Goal: Information Seeking & Learning: Check status

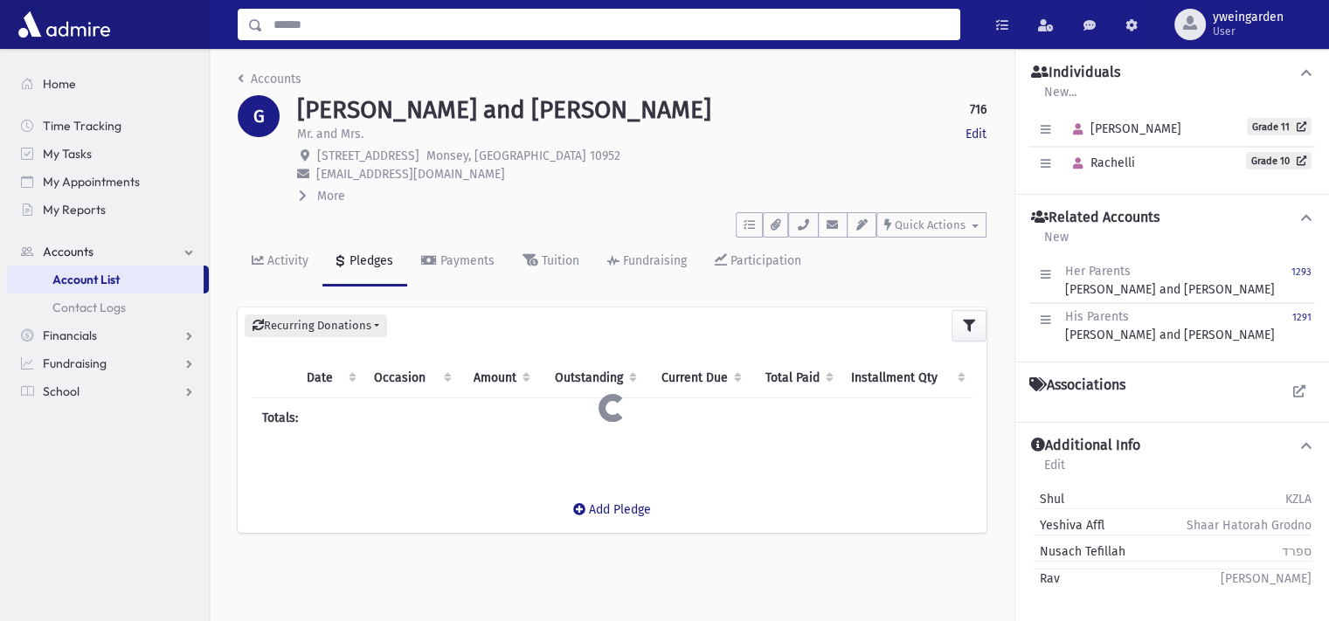
click at [508, 35] on input "Search" at bounding box center [611, 24] width 696 height 31
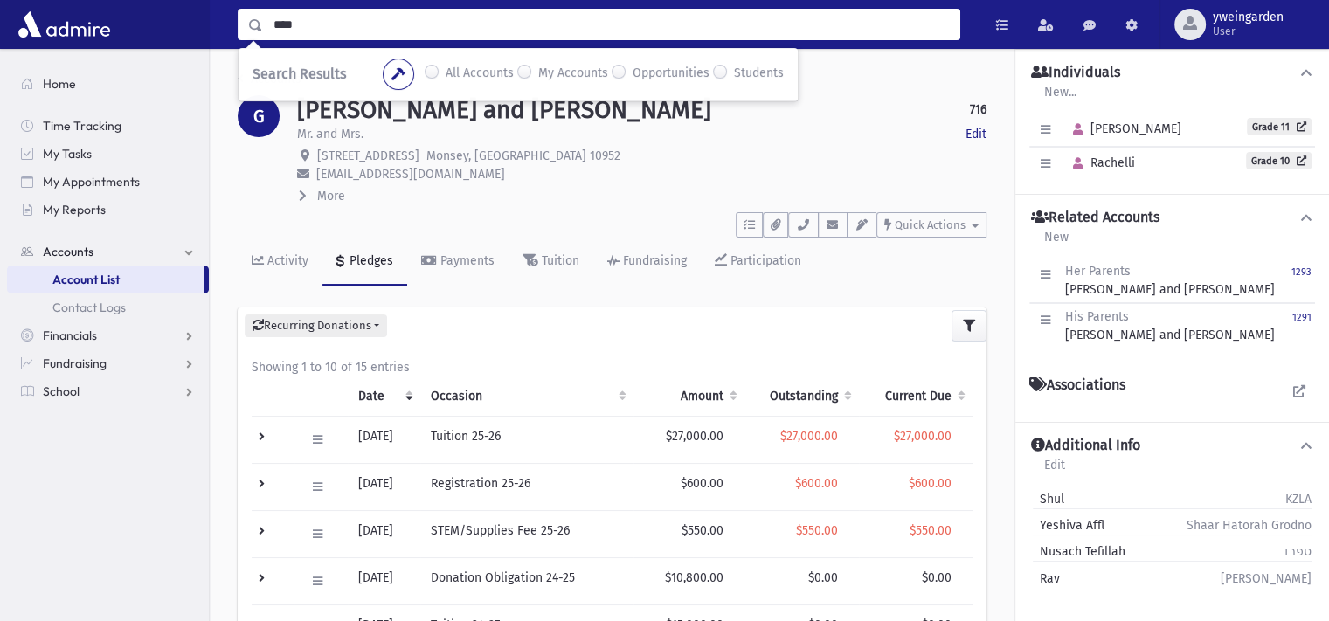
type input "****"
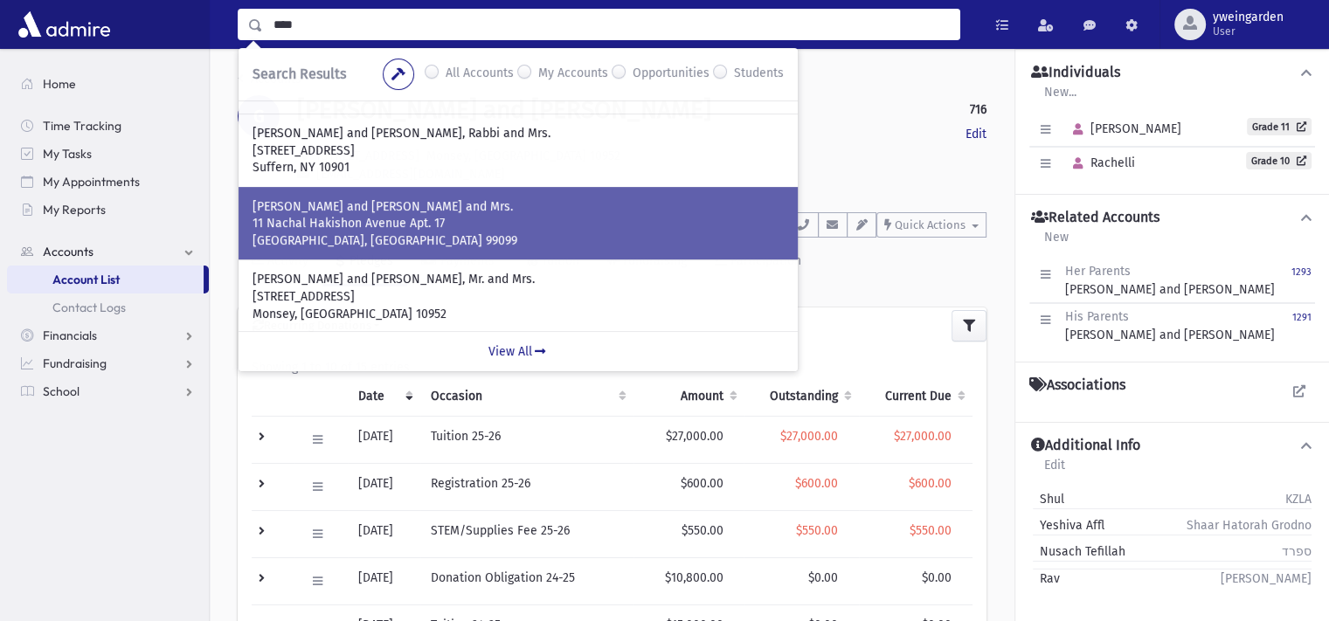
scroll to position [353, 0]
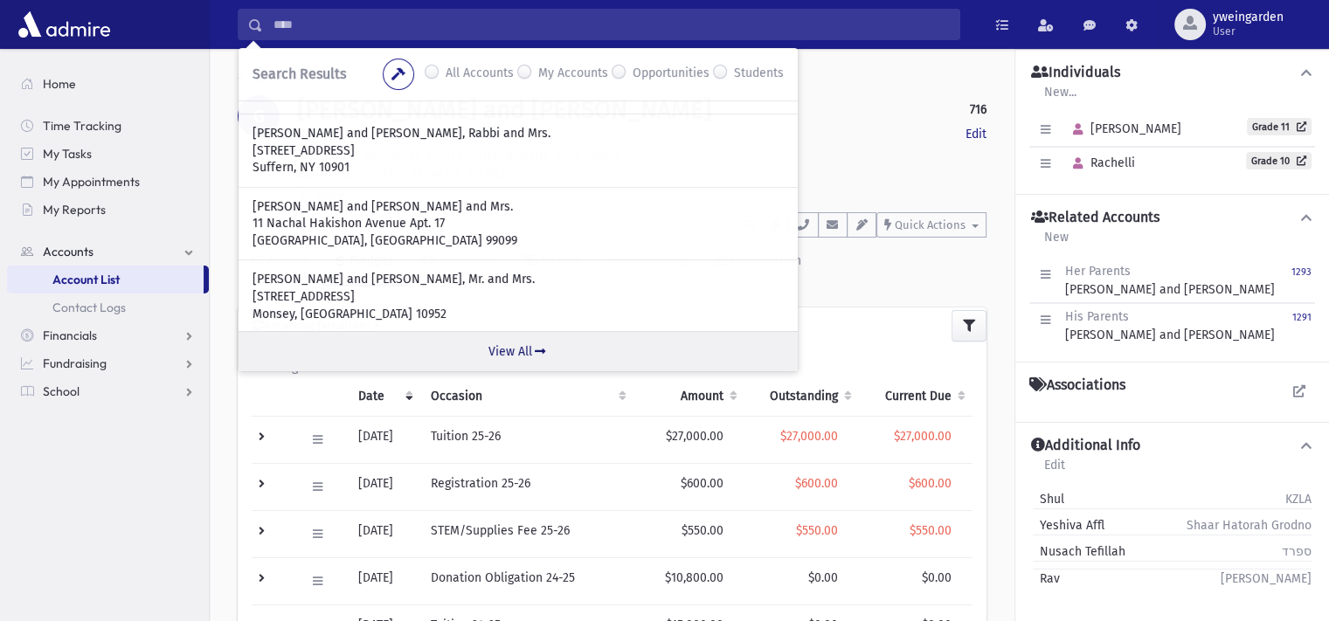
click at [503, 347] on link "View All" at bounding box center [517, 351] width 559 height 40
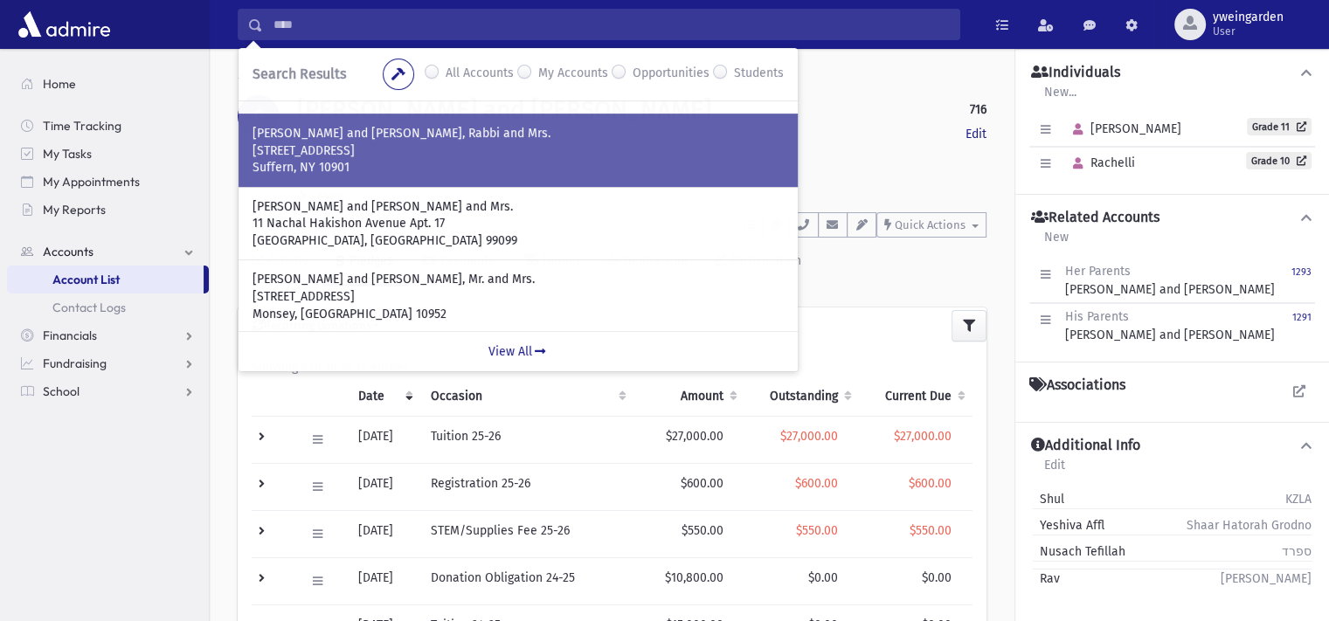
click at [432, 172] on p "Suffern, NY 10901" at bounding box center [517, 167] width 531 height 17
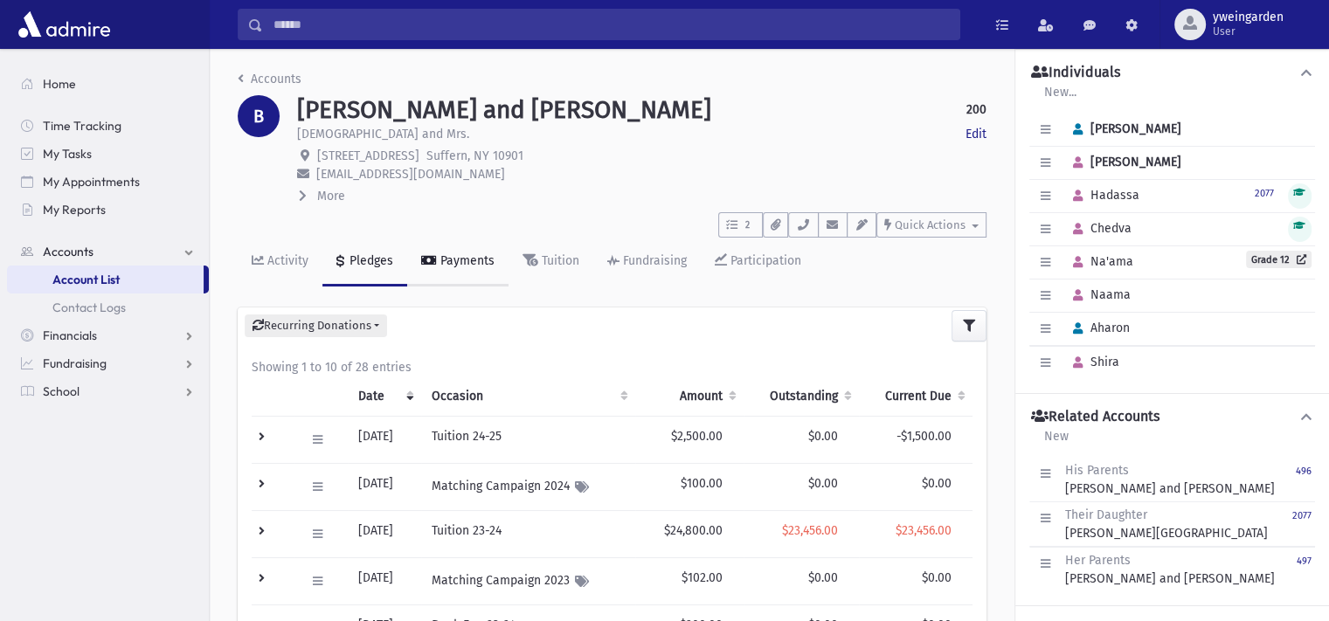
click at [474, 271] on link "Payments" at bounding box center [457, 262] width 101 height 49
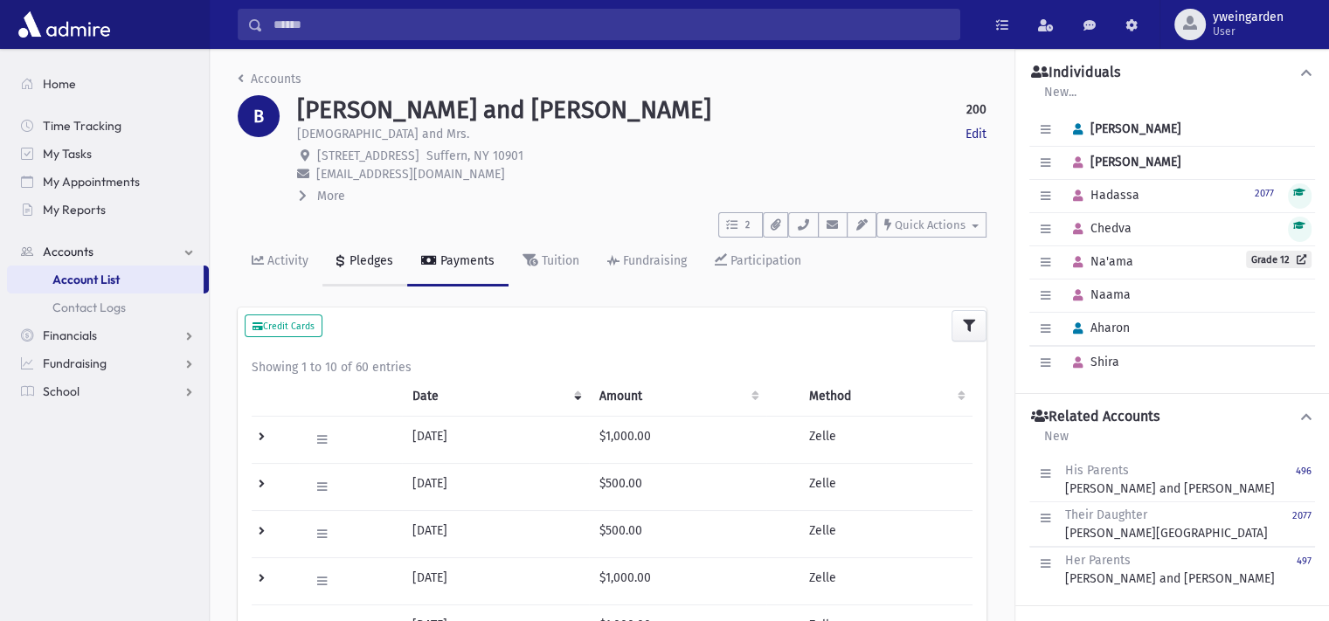
click at [349, 263] on div "Pledges" at bounding box center [369, 260] width 47 height 15
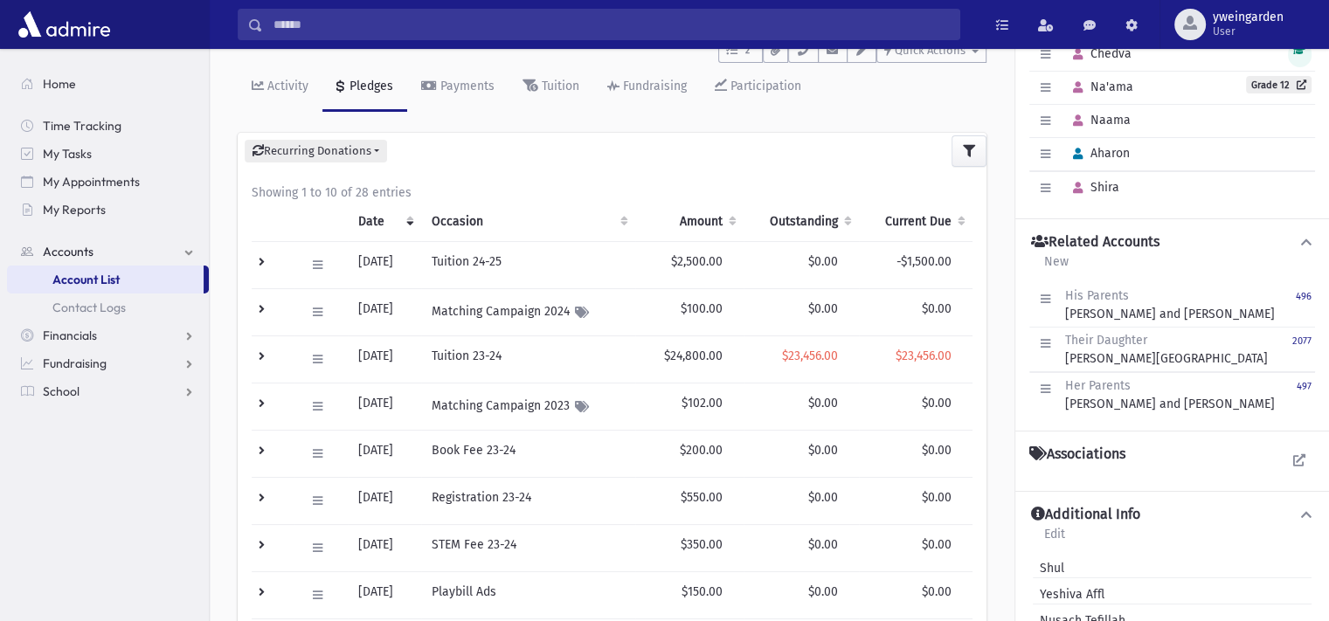
scroll to position [116, 0]
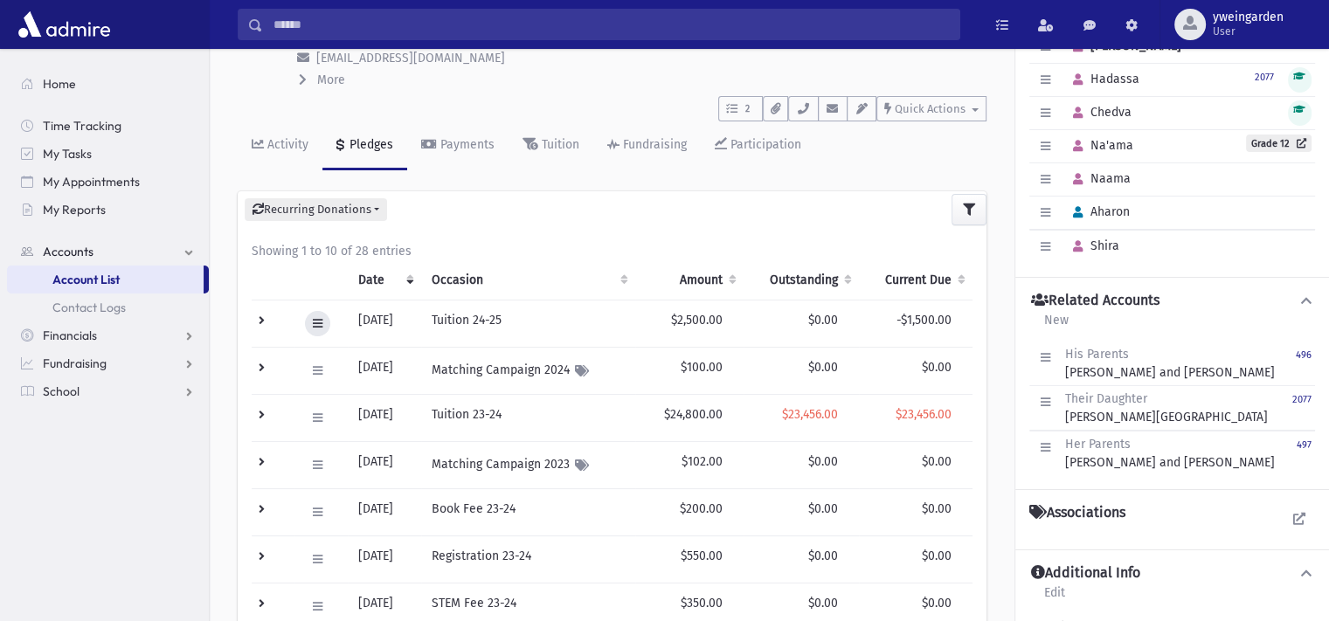
click at [318, 328] on button at bounding box center [317, 323] width 25 height 25
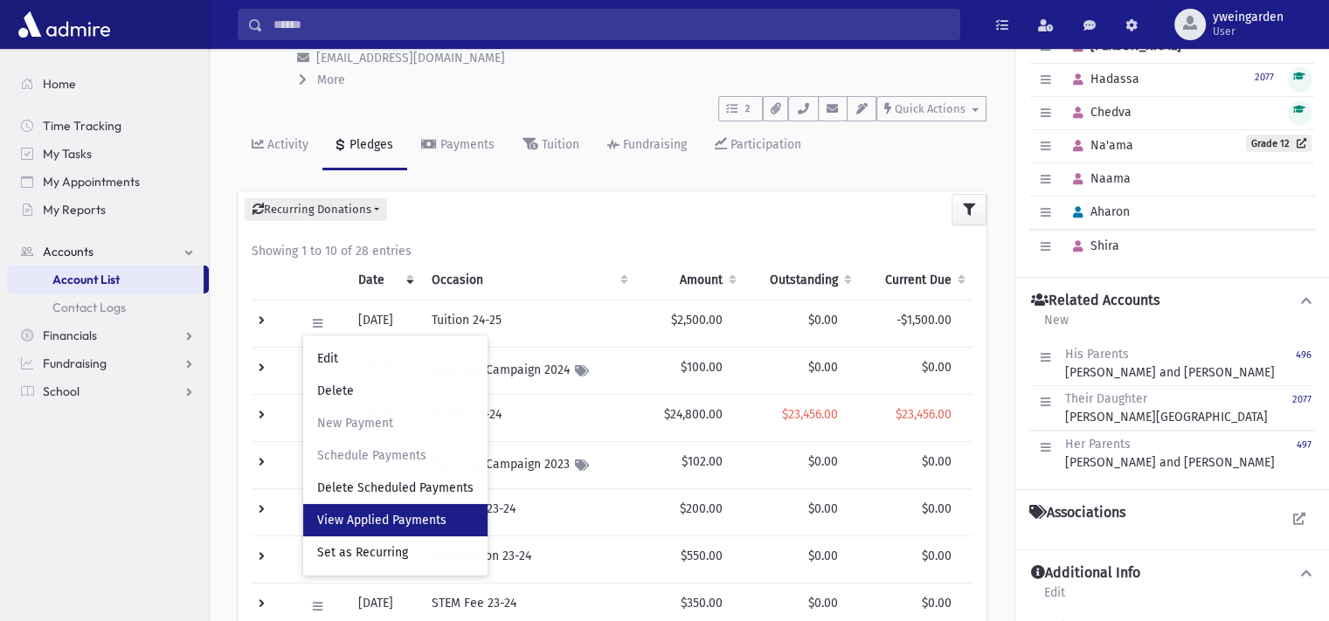
click at [379, 519] on span "View Applied Payments" at bounding box center [381, 520] width 129 height 15
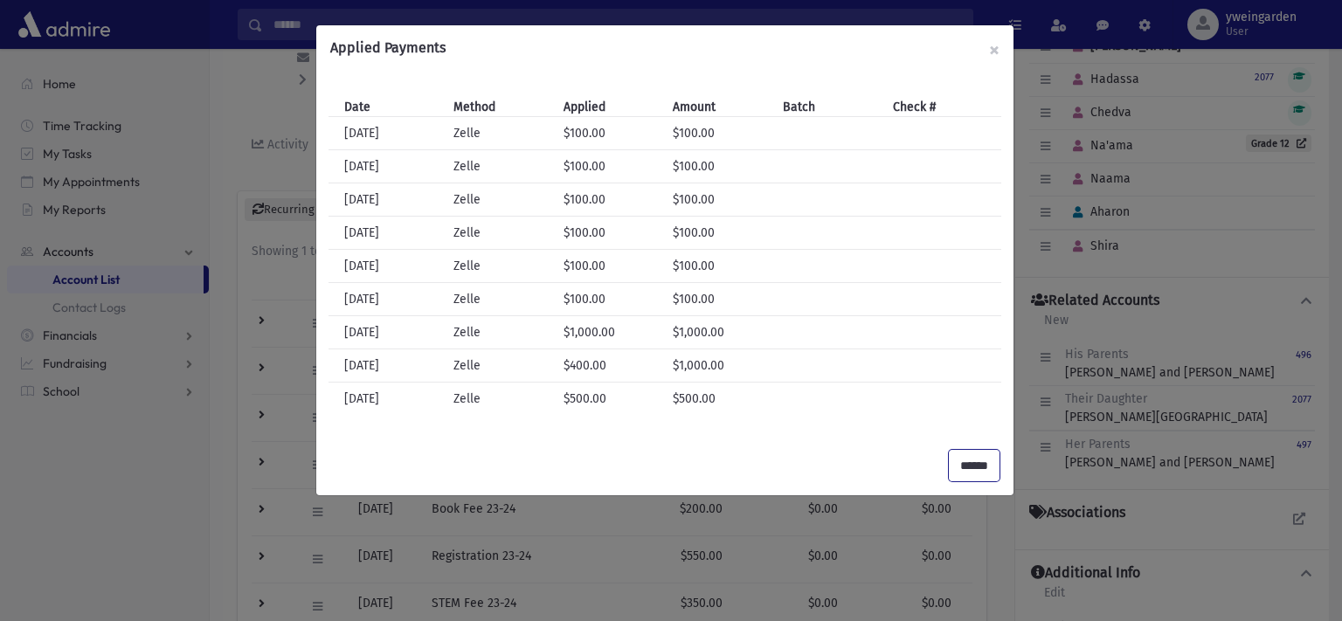
click at [959, 474] on input "******" at bounding box center [974, 465] width 51 height 31
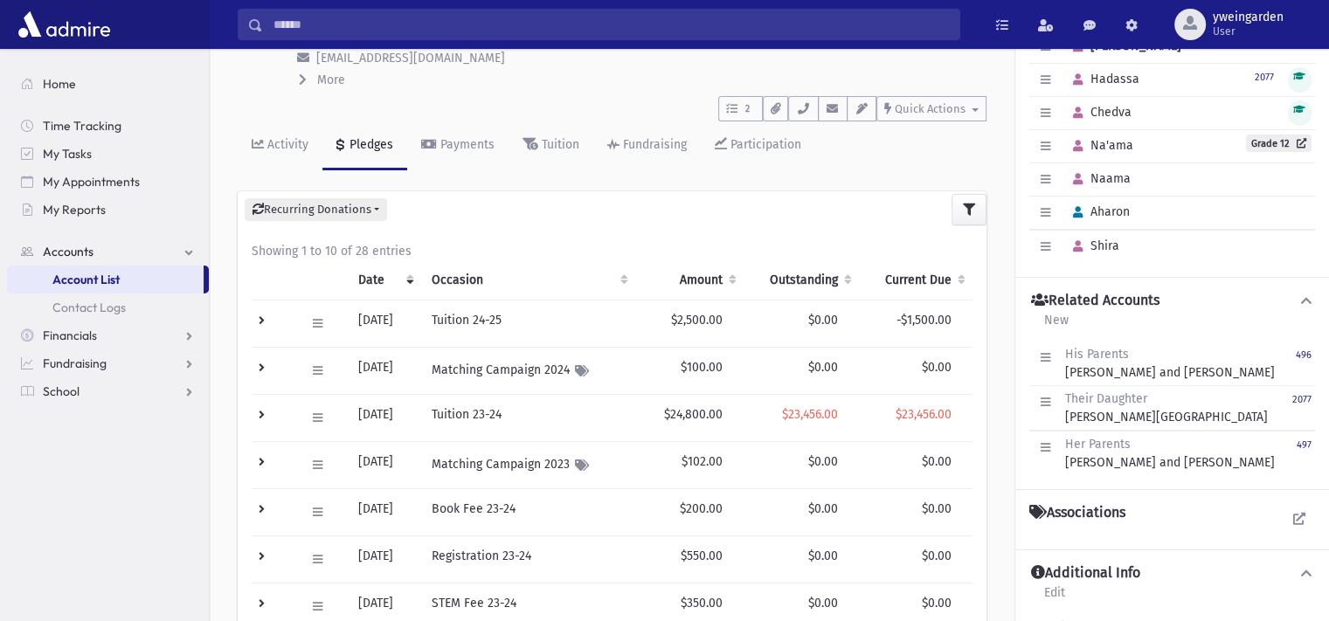
click at [842, 383] on td "$0.00" at bounding box center [800, 370] width 115 height 47
click at [848, 383] on td "$0.00" at bounding box center [800, 370] width 115 height 47
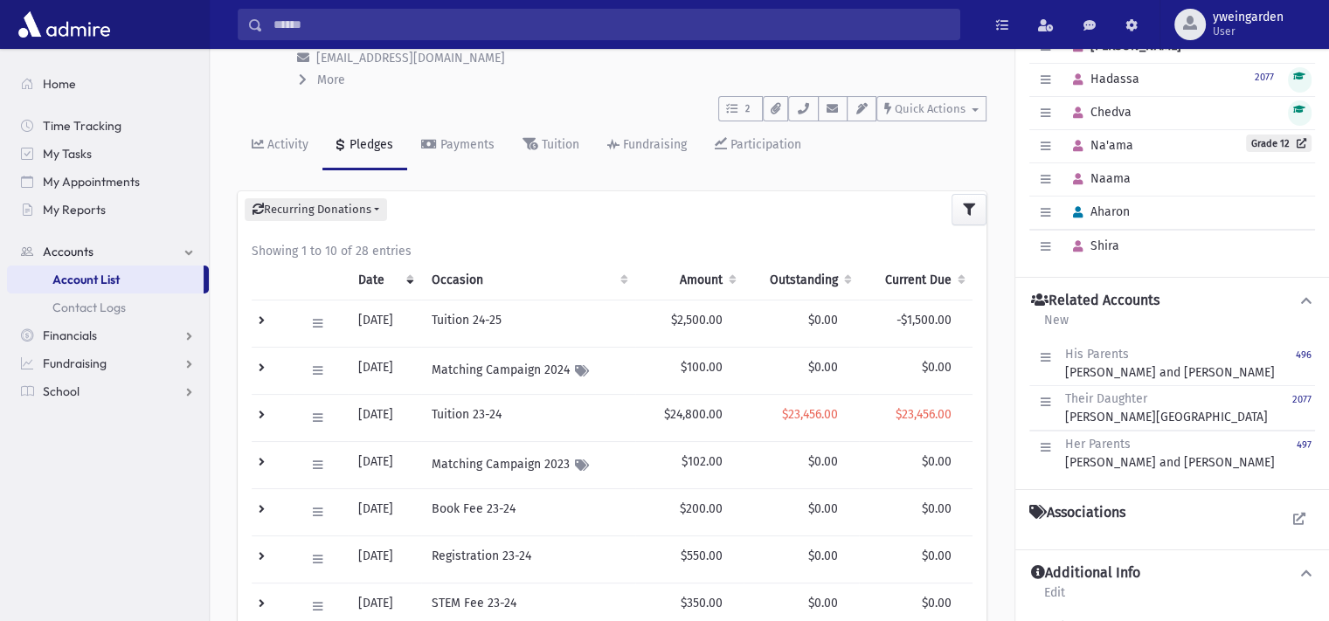
click at [853, 383] on td "$0.00" at bounding box center [800, 370] width 115 height 47
click at [858, 389] on td "$0.00" at bounding box center [800, 370] width 115 height 47
